Goal: Task Accomplishment & Management: Manage account settings

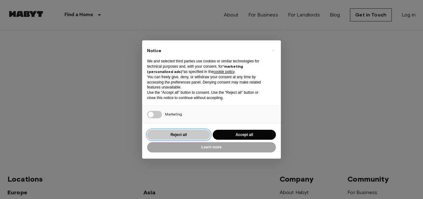
click at [175, 134] on button "Reject all" at bounding box center [178, 135] width 63 height 10
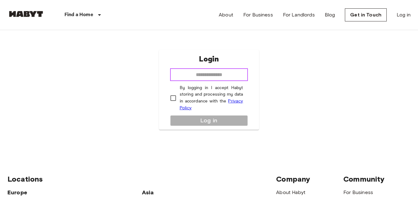
click at [200, 77] on input "email" at bounding box center [209, 74] width 78 height 12
click at [212, 76] on input "email" at bounding box center [209, 74] width 78 height 12
type input "**********"
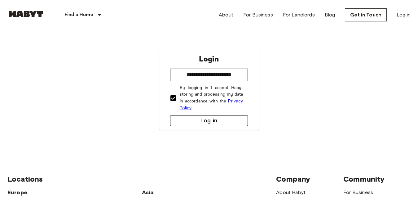
click at [201, 119] on button "Log in" at bounding box center [209, 120] width 78 height 11
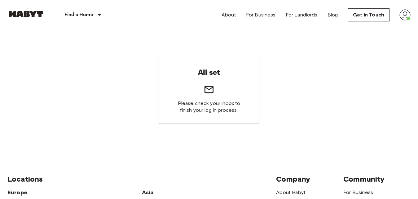
click at [212, 87] on icon at bounding box center [209, 89] width 11 height 11
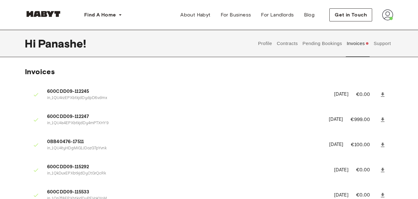
click at [389, 17] on img at bounding box center [387, 14] width 11 height 11
click at [344, 17] on span "Get in Touch" at bounding box center [351, 14] width 32 height 7
click at [335, 46] on button "Pending Bookings" at bounding box center [322, 43] width 41 height 27
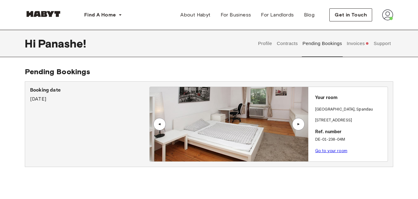
click at [299, 126] on div "▲" at bounding box center [298, 124] width 12 height 12
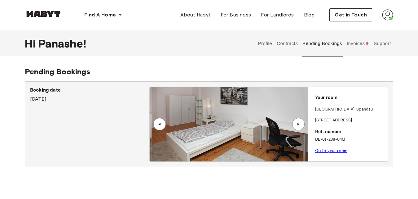
click at [299, 126] on div "▲" at bounding box center [298, 124] width 12 height 12
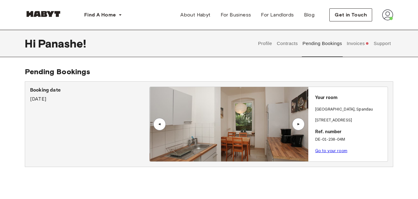
click at [289, 48] on button "Contracts" at bounding box center [287, 43] width 23 height 27
